Goal: Find specific page/section: Find specific page/section

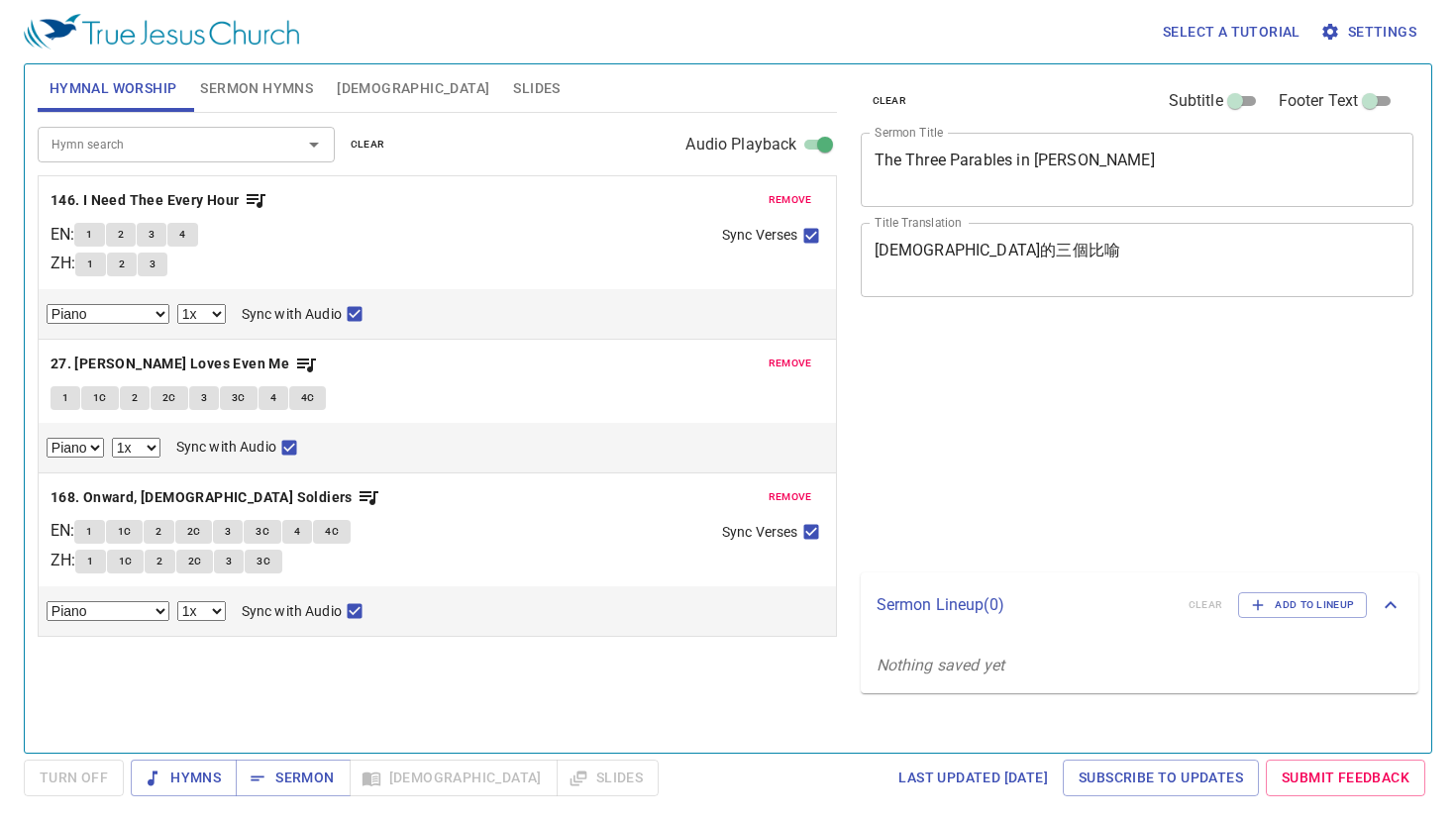
select select "1"
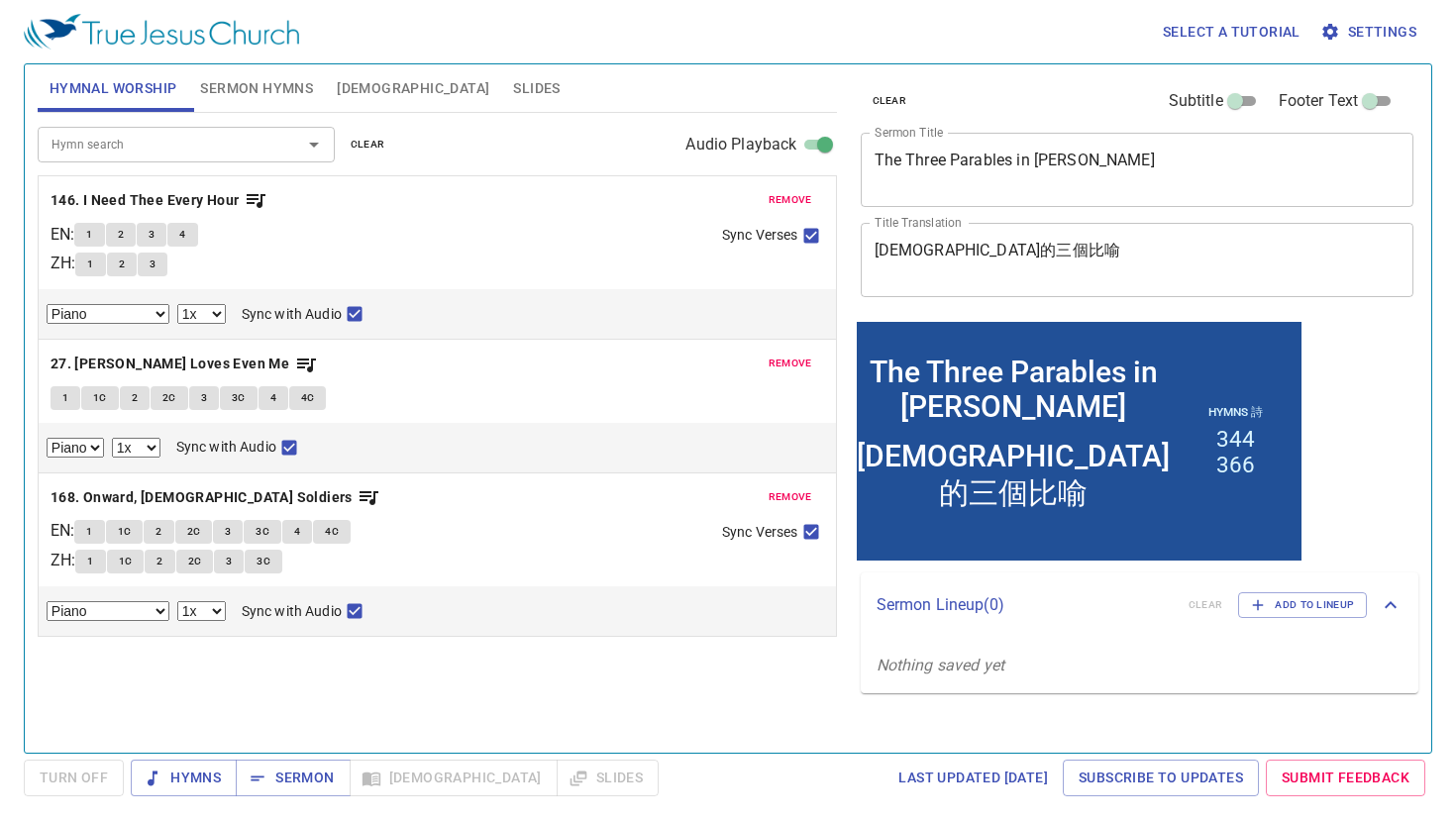
click at [423, 112] on div "Hymn search Hymn search clear Audio Playback" at bounding box center [437, 144] width 799 height 64
click at [514, 93] on span "Slides" at bounding box center [536, 89] width 47 height 25
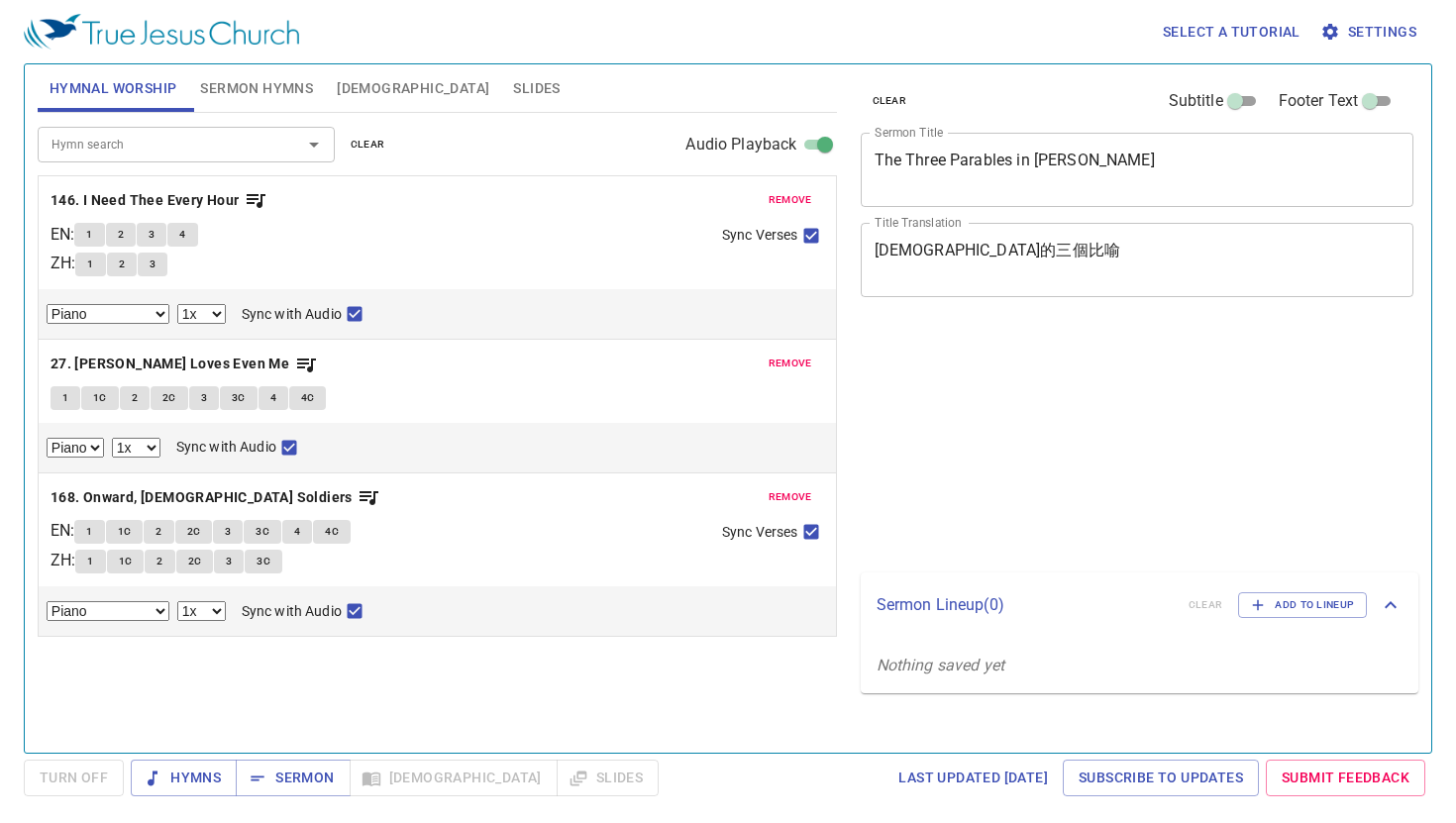
select select "1"
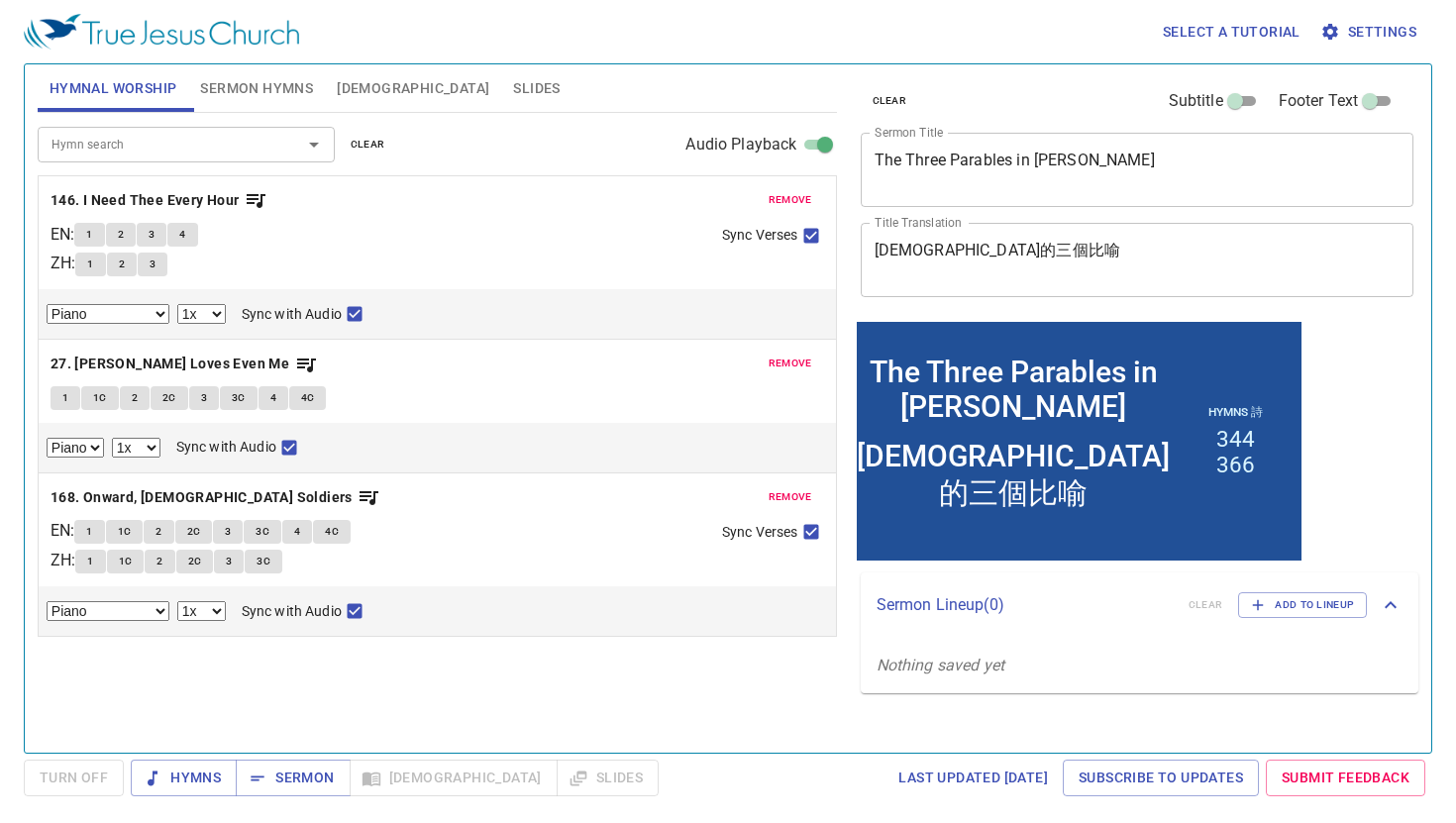
click at [502, 91] on button "Slides" at bounding box center [536, 89] width 71 height 48
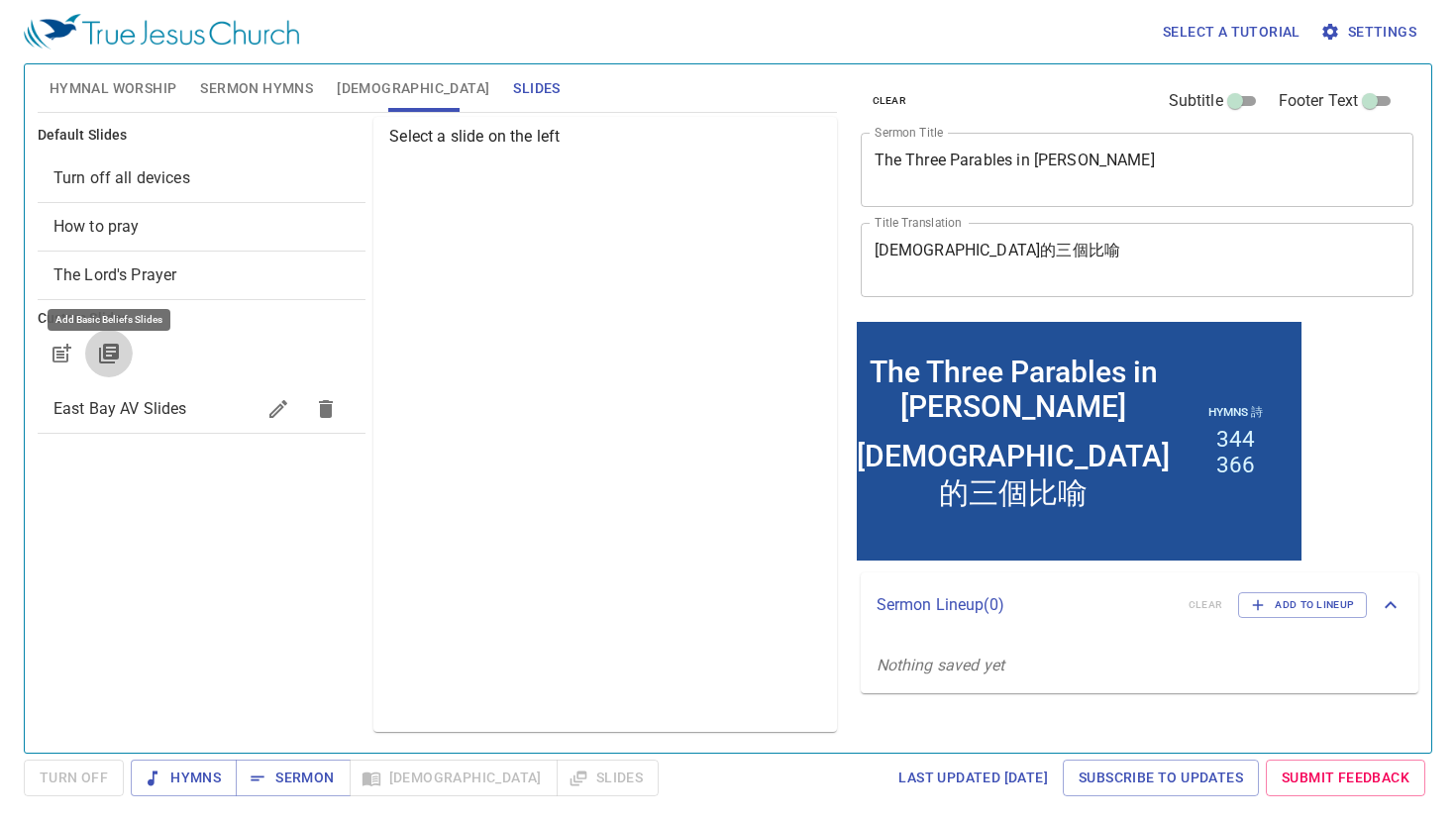
click at [124, 358] on button "button" at bounding box center [109, 353] width 48 height 48
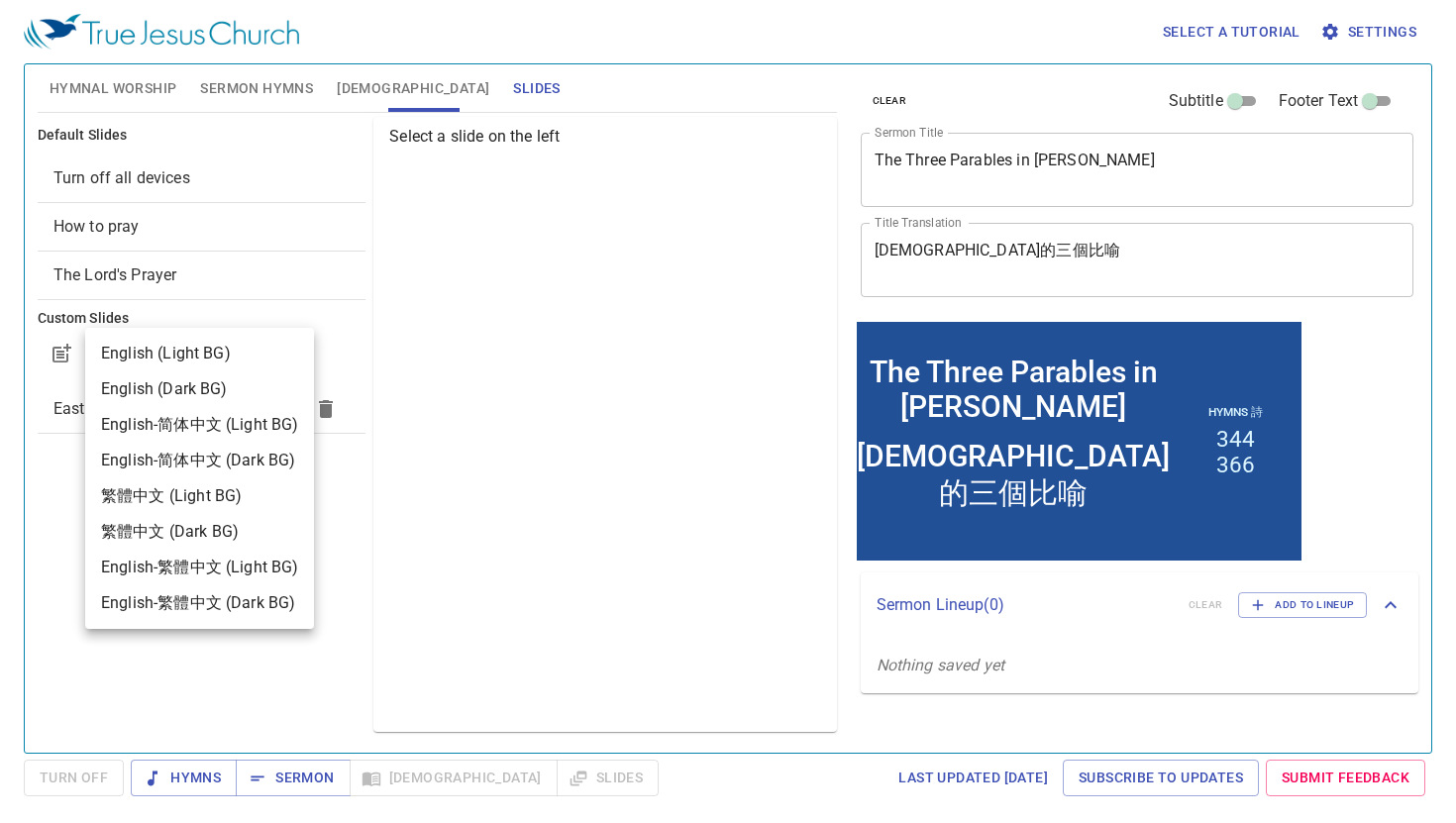
click at [152, 364] on div "English (Light BG)" at bounding box center [166, 353] width 129 height 24
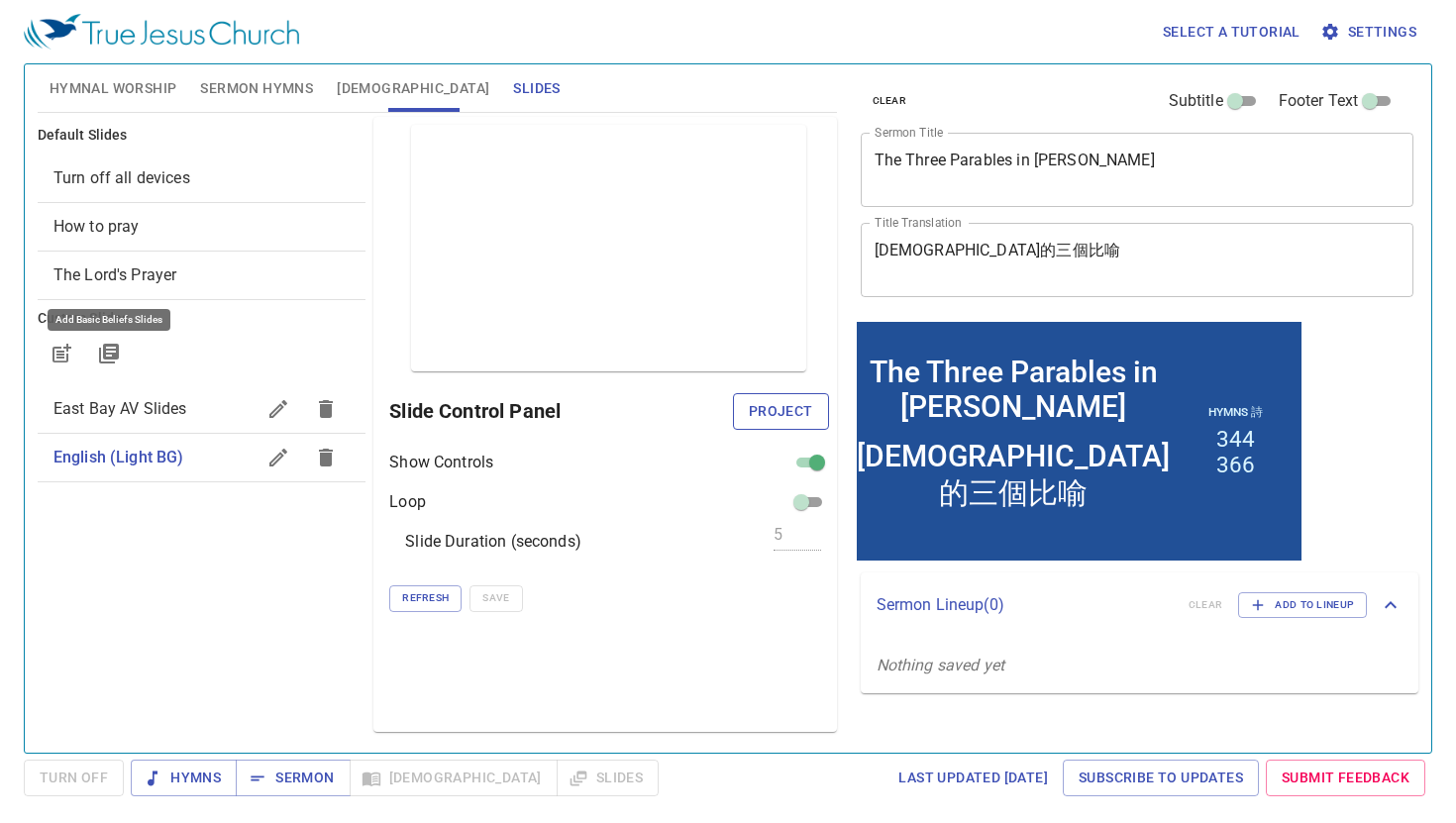
click at [762, 417] on span "Project" at bounding box center [781, 411] width 65 height 25
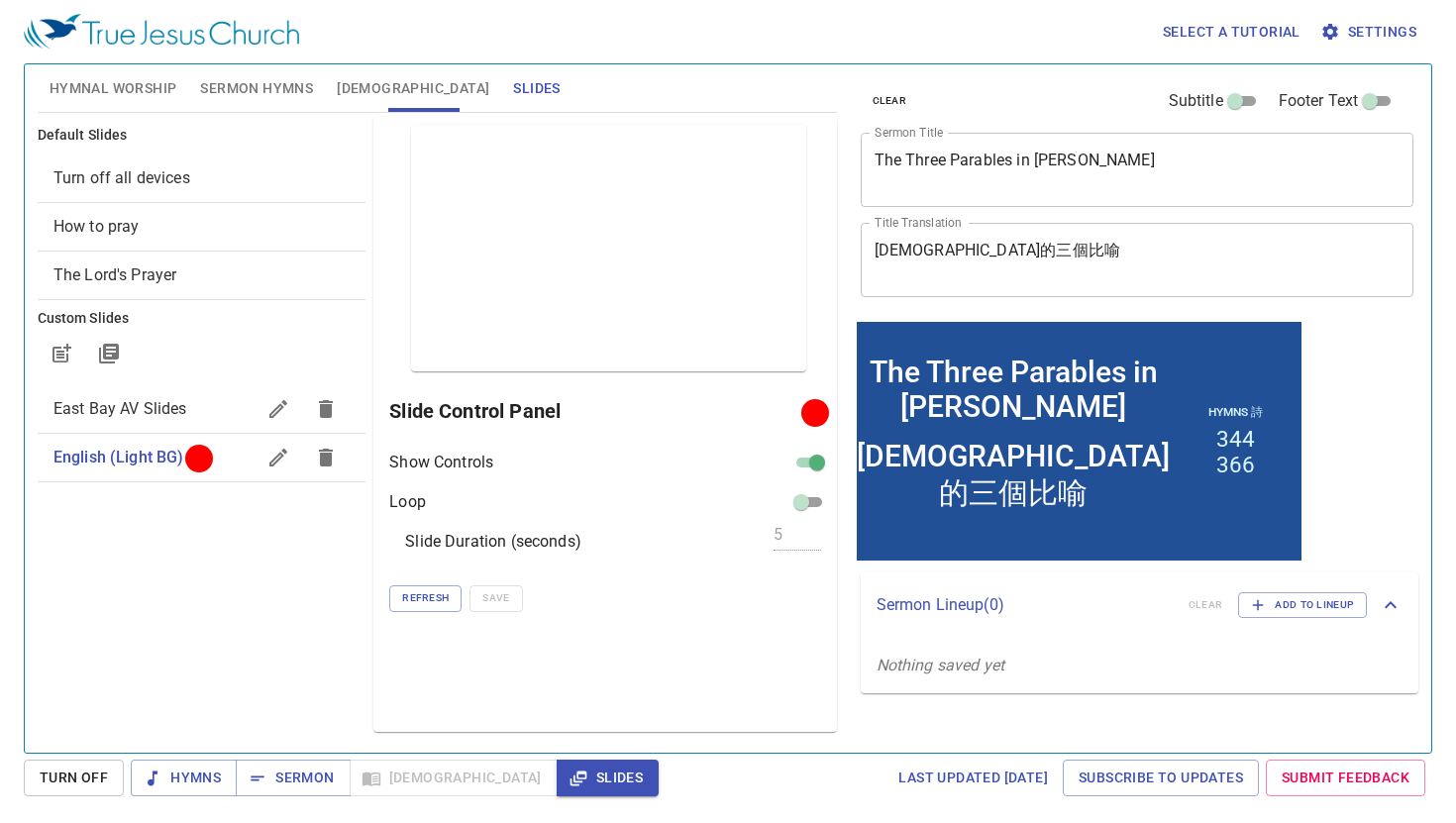
click at [103, 780] on span "Turn Off" at bounding box center [74, 777] width 69 height 25
